Goal: Check status: Check status

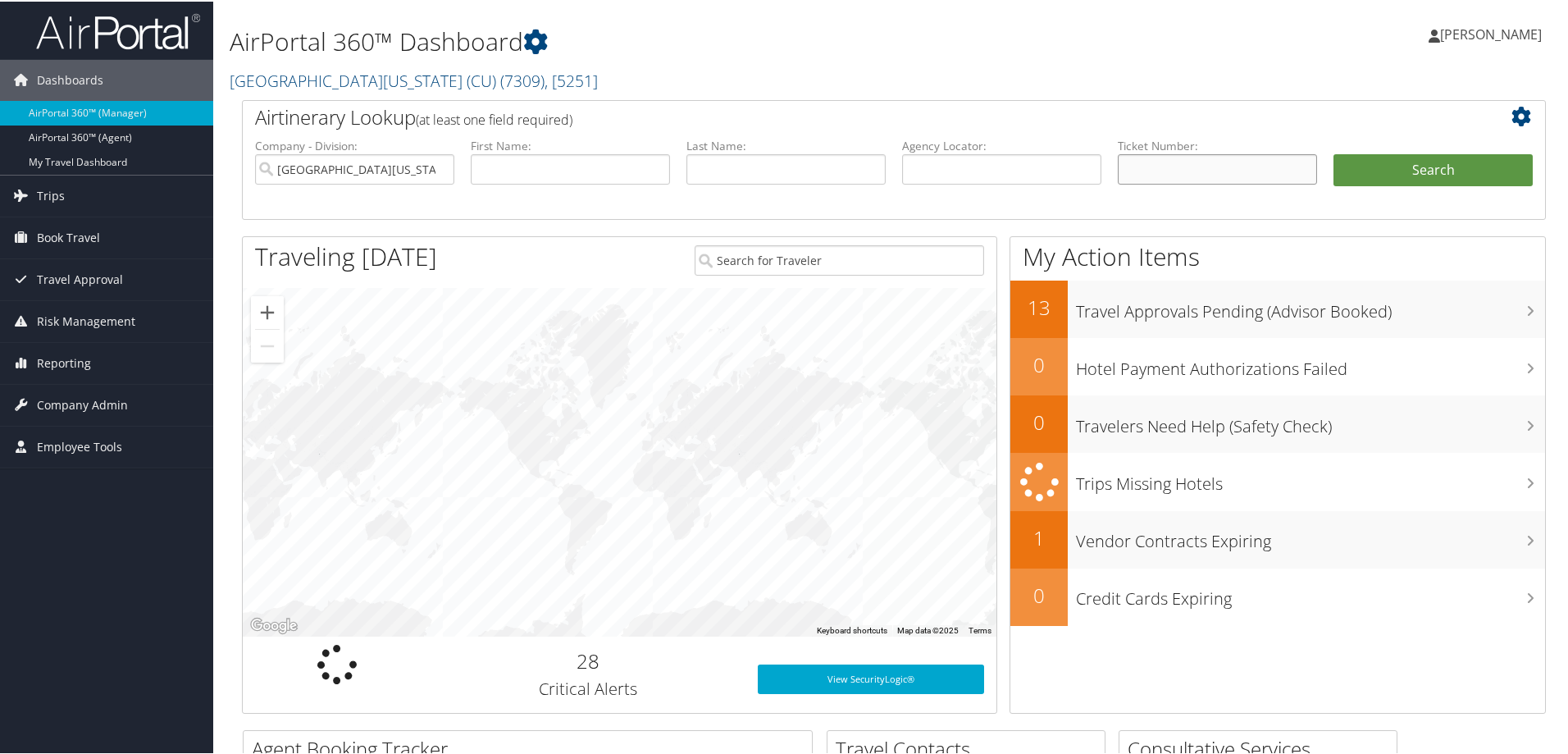
click at [1152, 161] on input "text" at bounding box center [1217, 167] width 200 height 30
paste input "5267311131776"
type input "5267311131776"
click at [1422, 168] on button "Search" at bounding box center [1433, 168] width 200 height 33
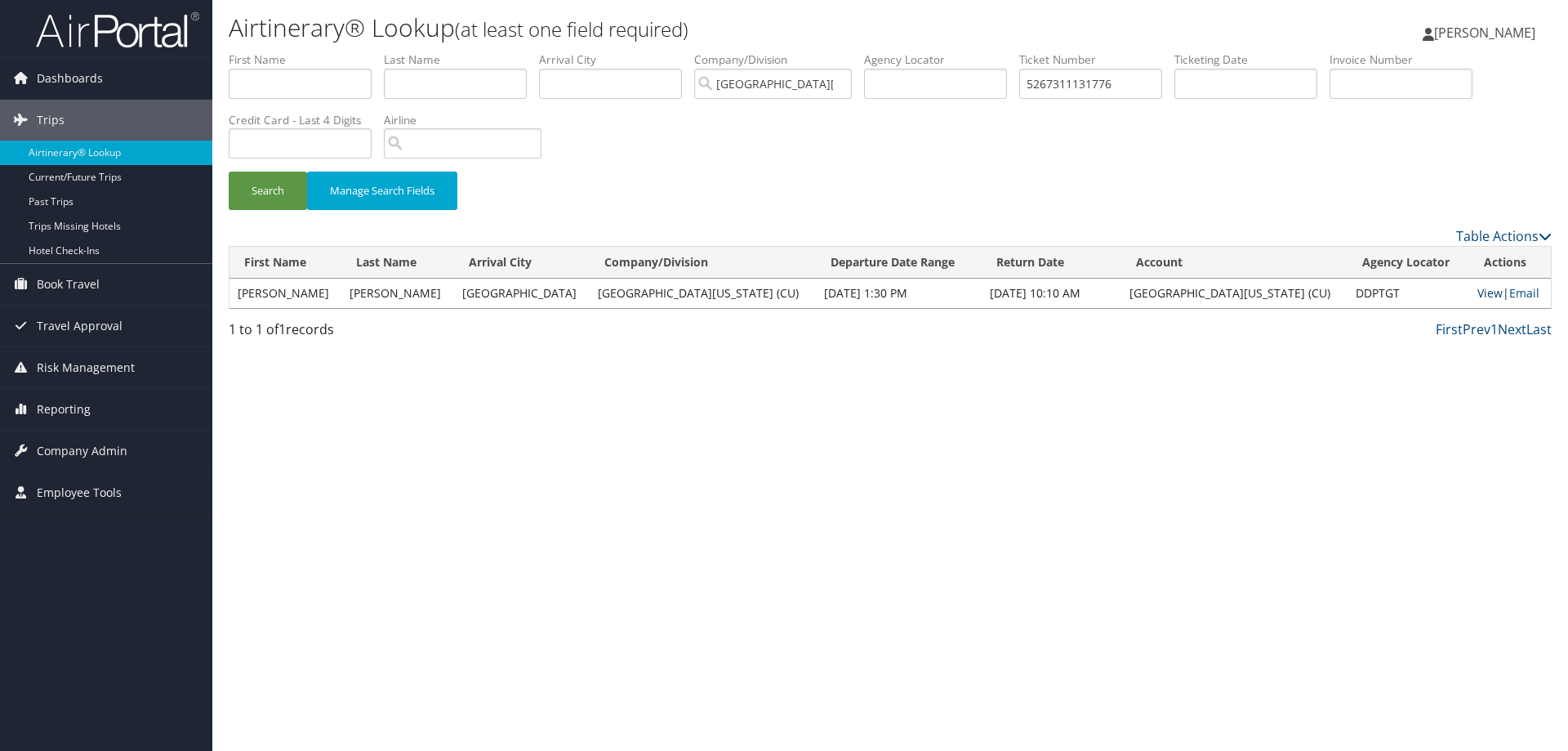
click at [1477, 294] on link "View" at bounding box center [1490, 293] width 25 height 15
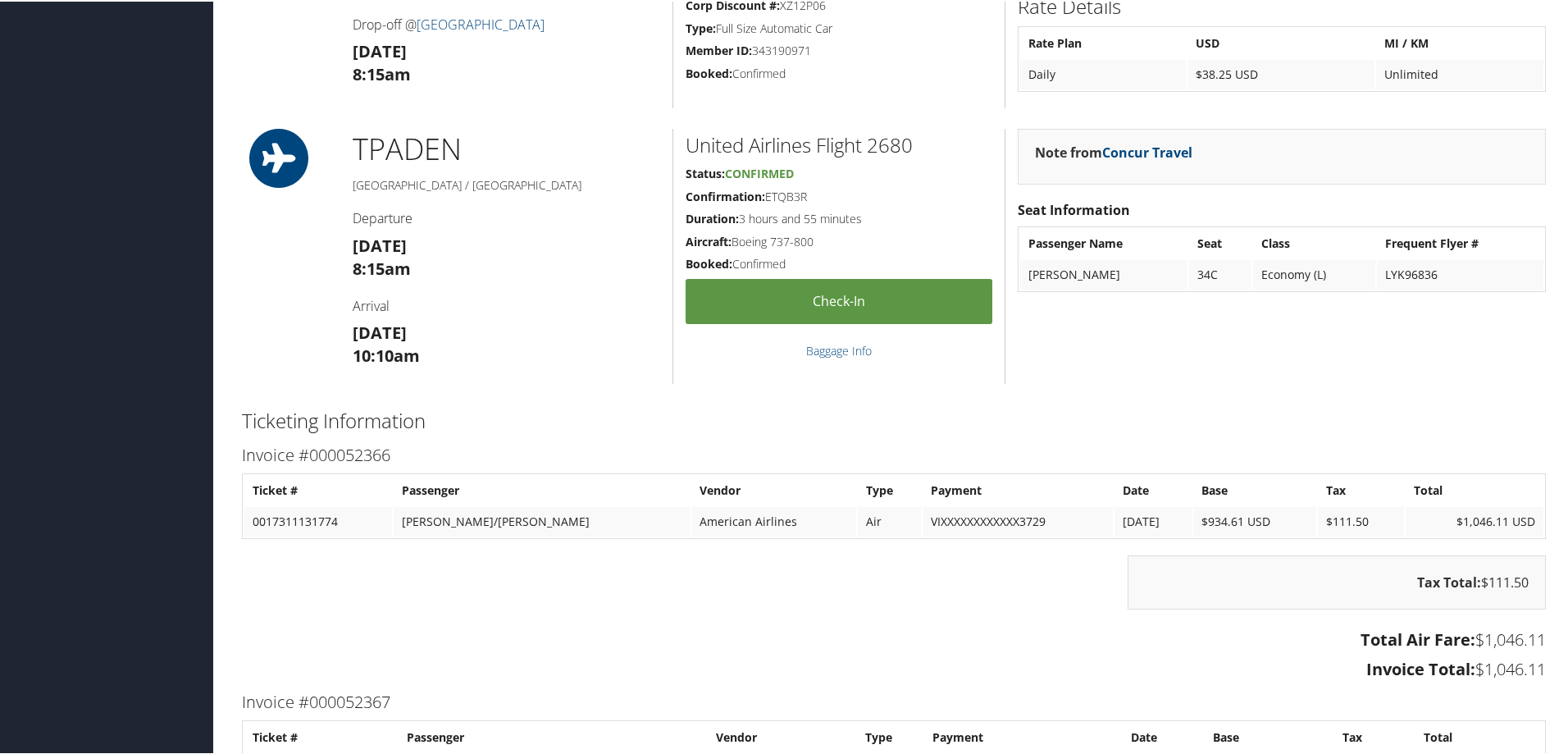
scroll to position [2625, 0]
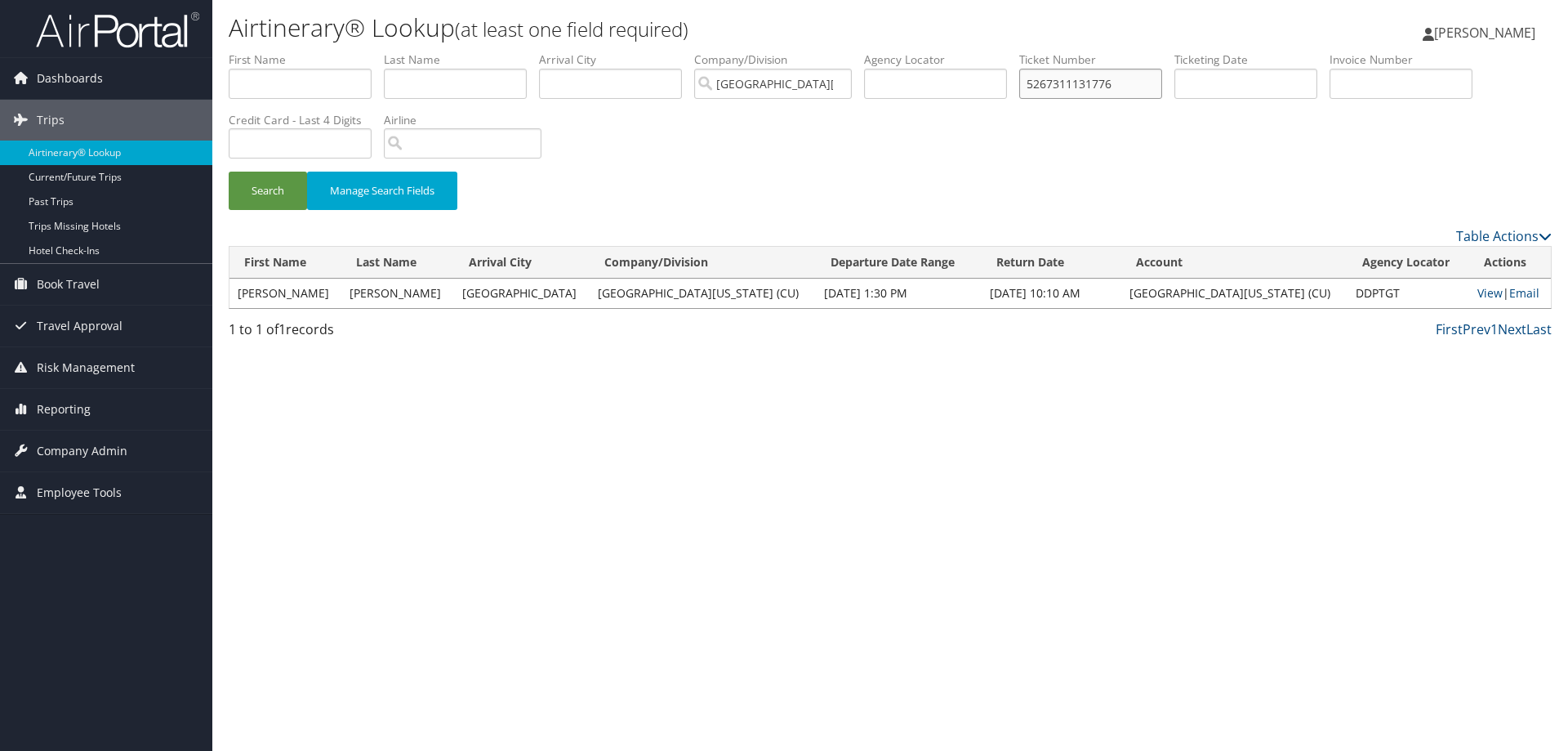
click at [1107, 88] on input "5267311131776" at bounding box center [1090, 84] width 143 height 30
click at [895, 80] on input "text" at bounding box center [935, 84] width 143 height 30
paste input "DDPTGT"
type input "DDPTGT"
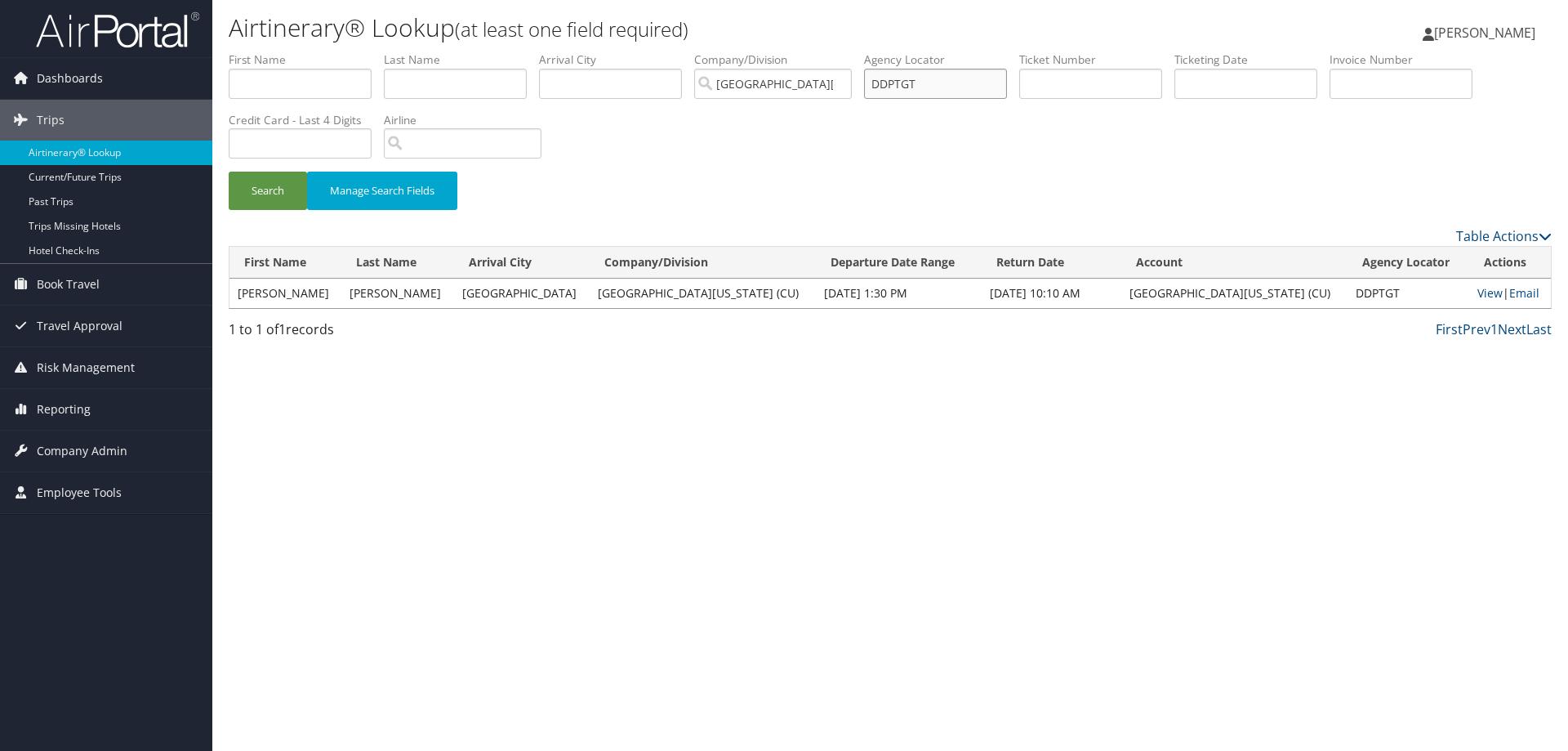
click at [228, 171] on button "Search" at bounding box center [267, 190] width 78 height 38
click at [1477, 293] on link "View" at bounding box center [1490, 293] width 25 height 15
click at [915, 83] on input "DDPTGT" at bounding box center [935, 84] width 143 height 30
drag, startPoint x: 0, startPoint y: 0, endPoint x: 914, endPoint y: 83, distance: 917.8
click at [914, 83] on input "DDPTGT" at bounding box center [935, 84] width 143 height 30
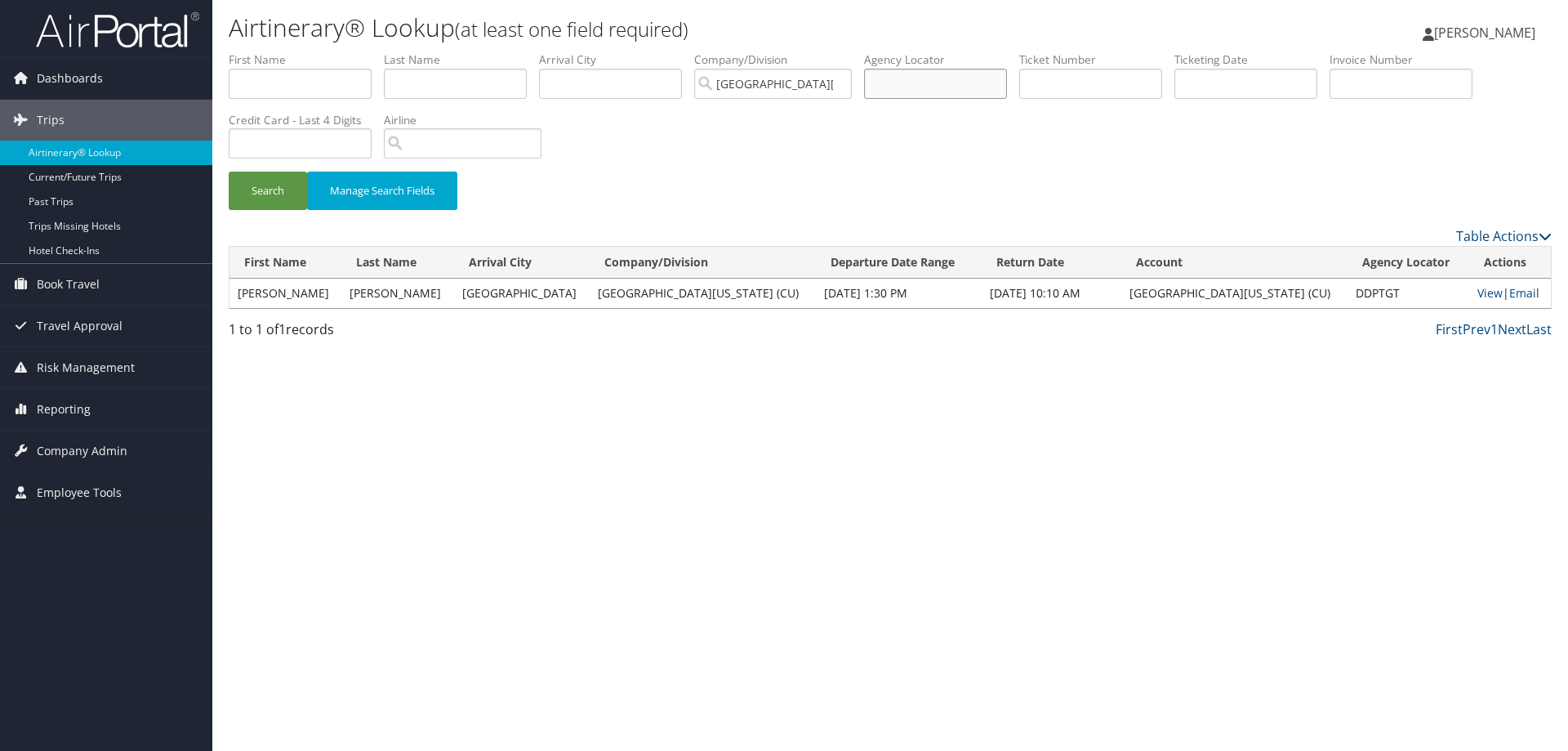
paste input "DNRZG0"
type input "DNRZG0"
click at [276, 193] on button "Search" at bounding box center [267, 190] width 78 height 38
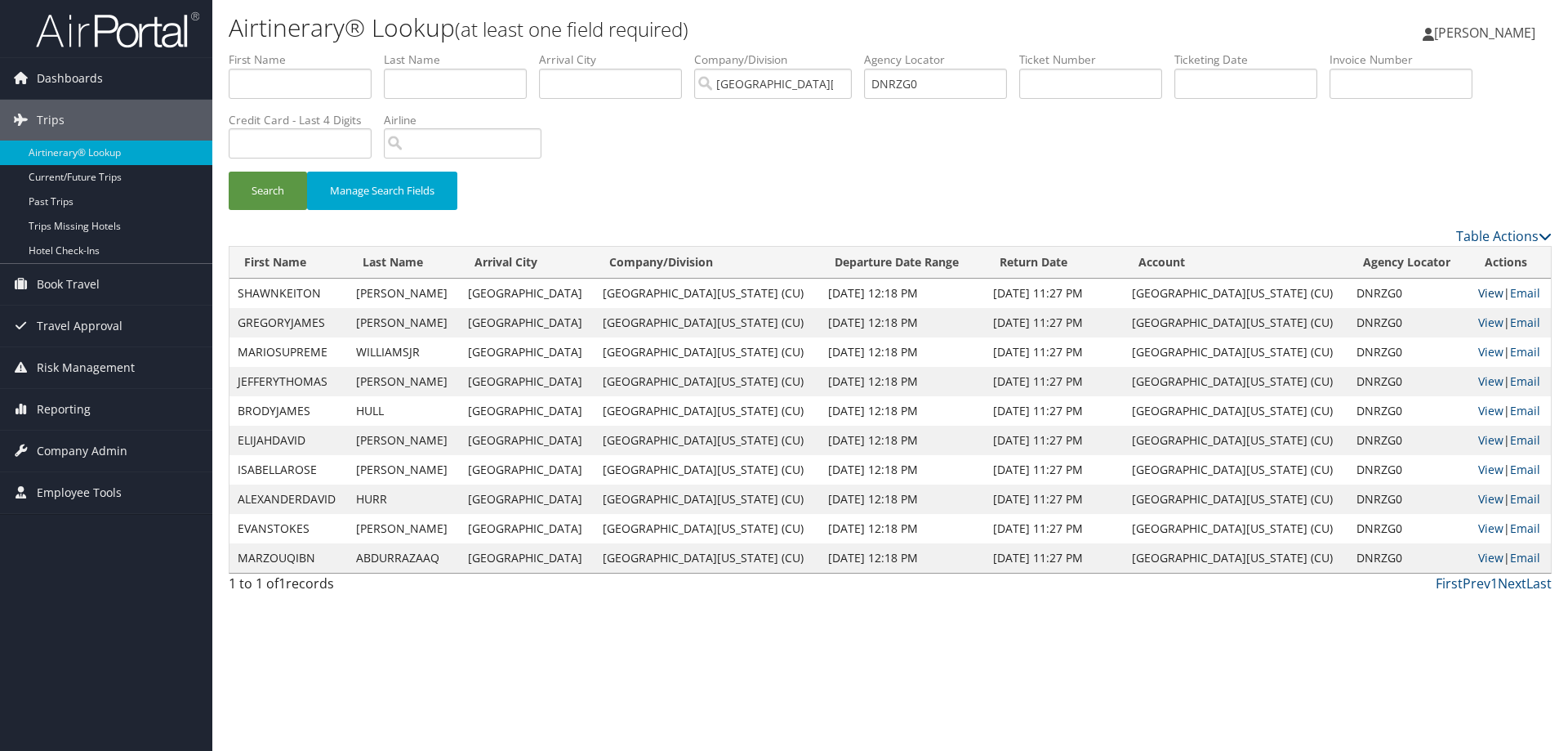
click at [1478, 292] on link "View" at bounding box center [1490, 293] width 25 height 15
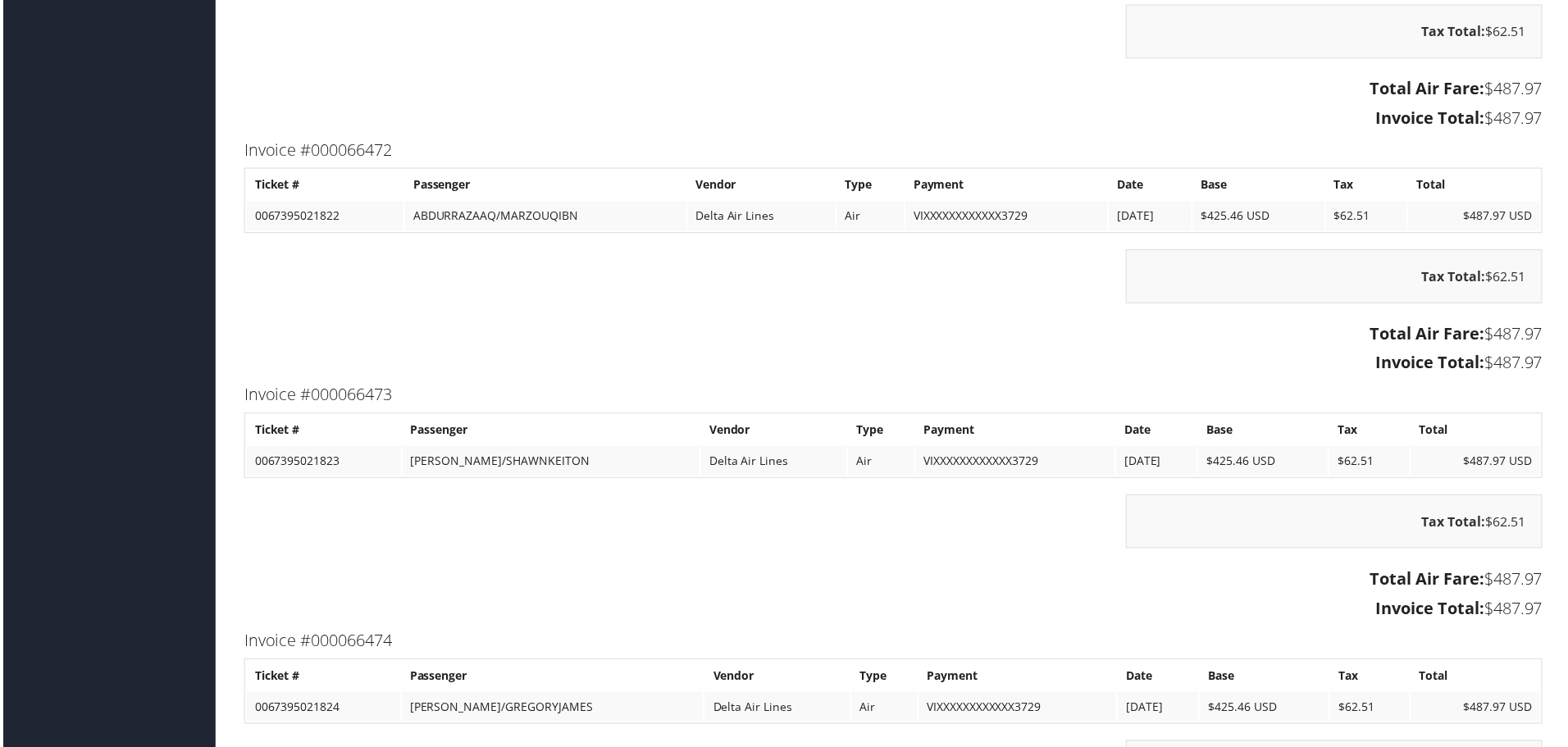
scroll to position [6264, 0]
